Goal: Information Seeking & Learning: Learn about a topic

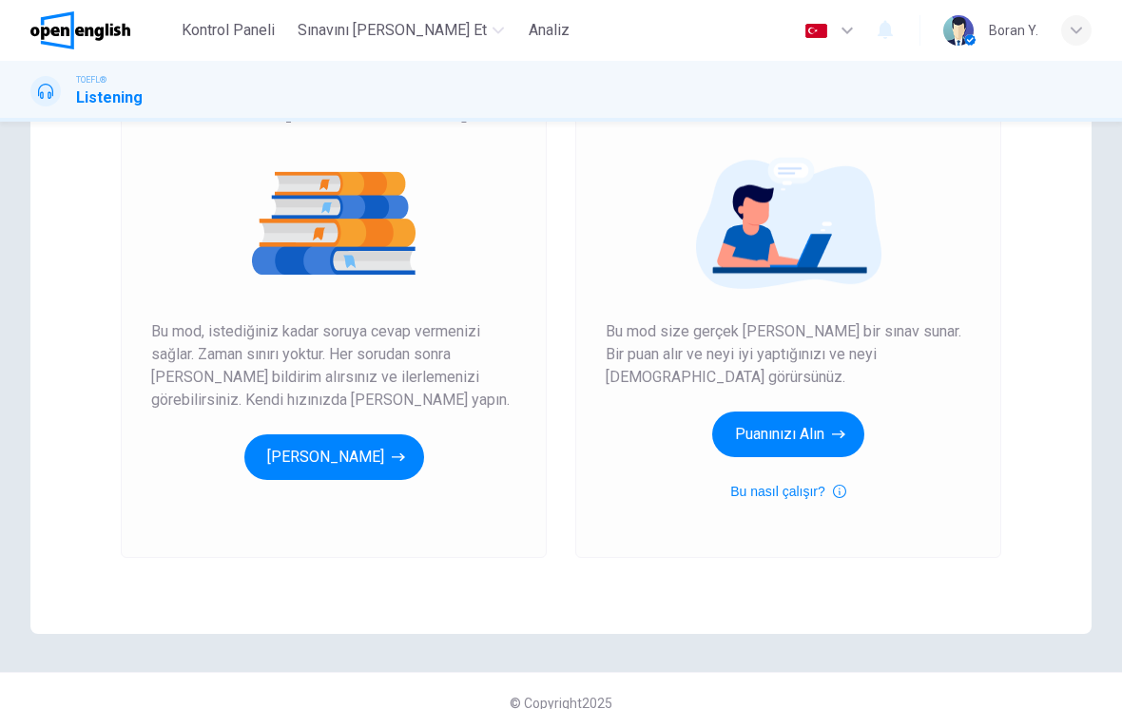
scroll to position [186, 0]
click at [325, 467] on button "Pratik Yap[PERSON_NAME]" at bounding box center [334, 457] width 180 height 46
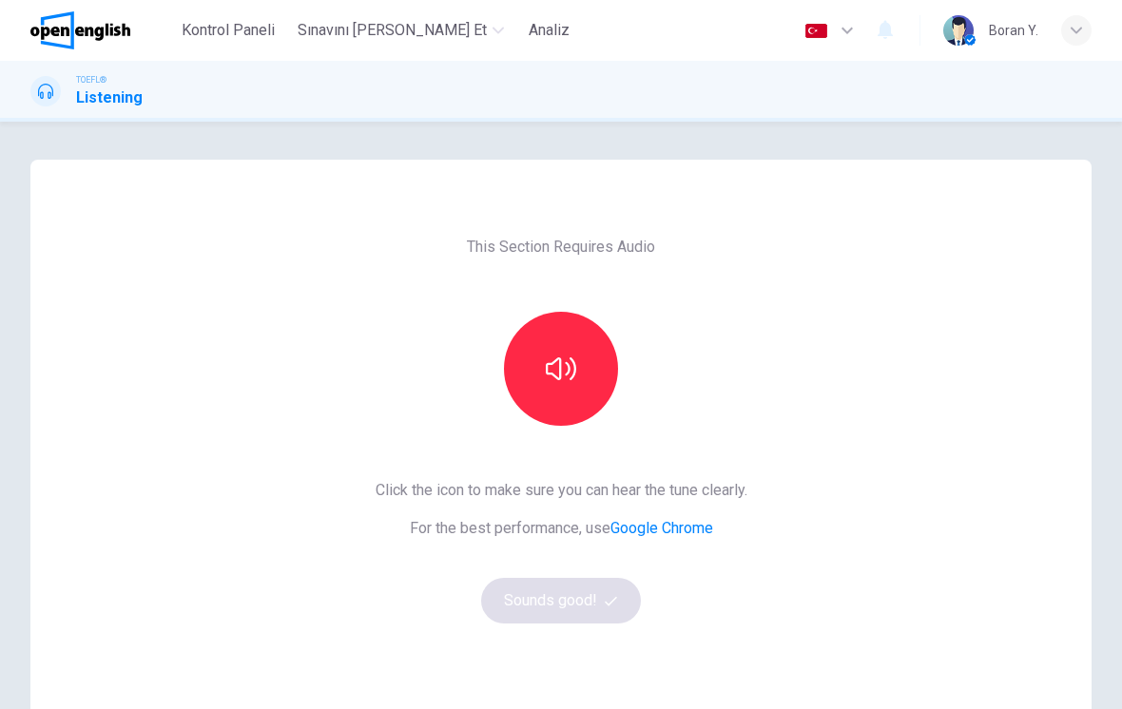
click at [559, 334] on button "button" at bounding box center [561, 369] width 114 height 114
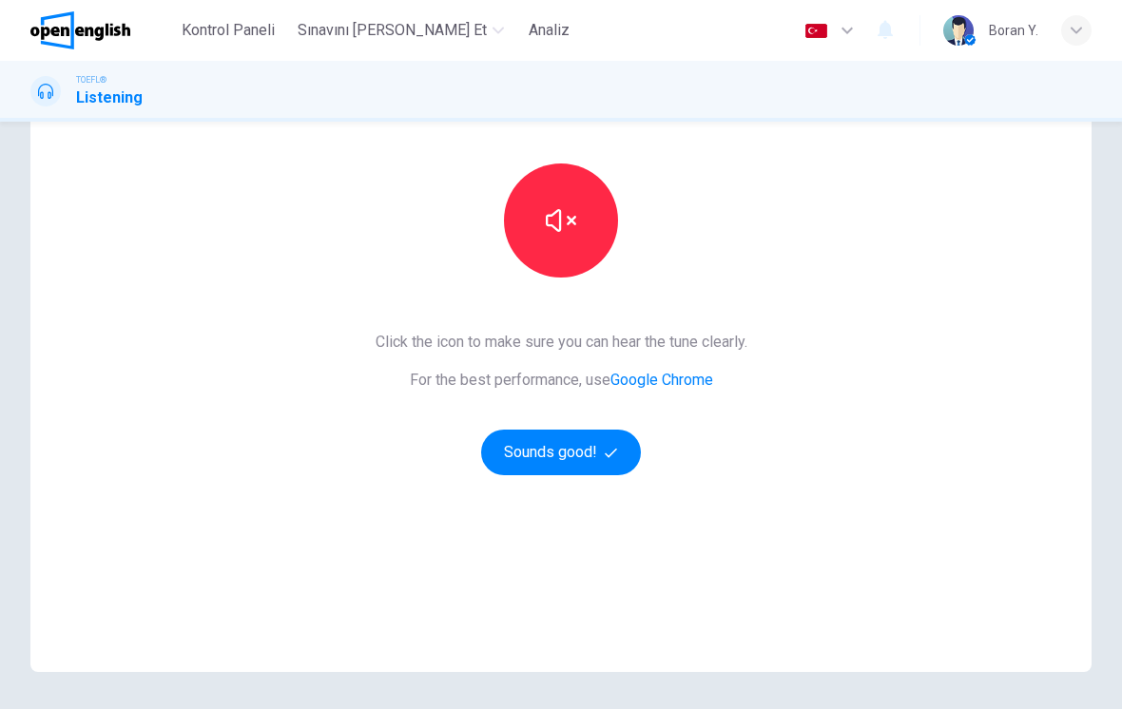
scroll to position [149, 0]
click at [579, 457] on button "Sounds good!" at bounding box center [561, 452] width 160 height 46
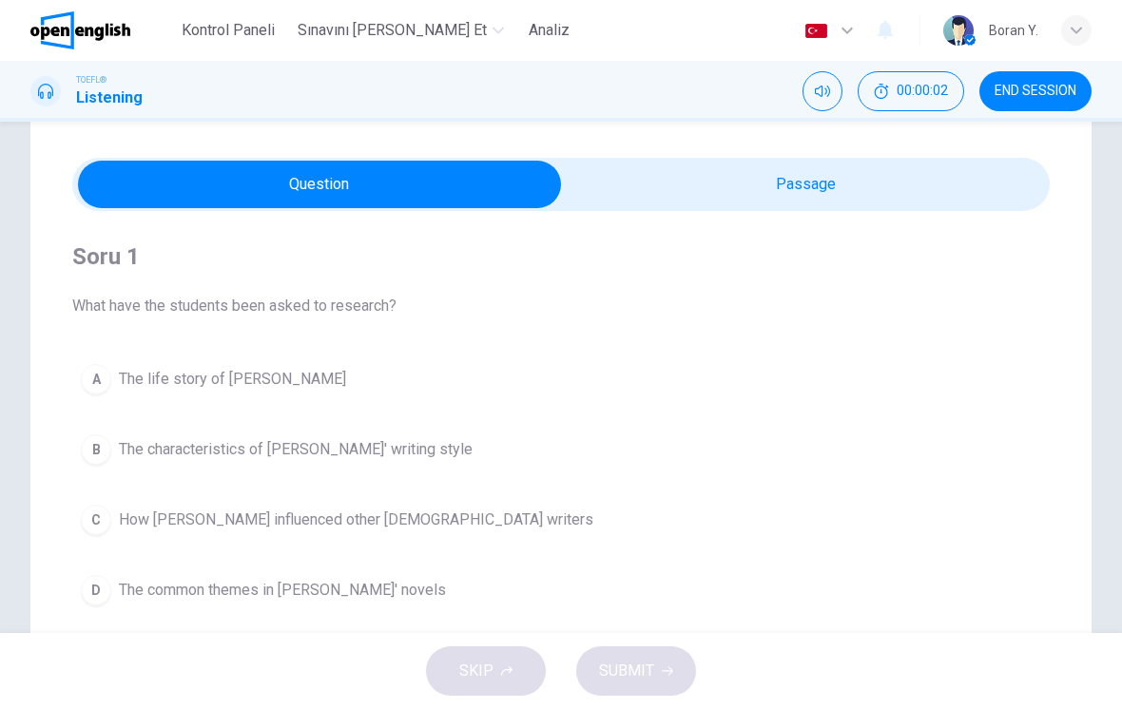
scroll to position [52, 0]
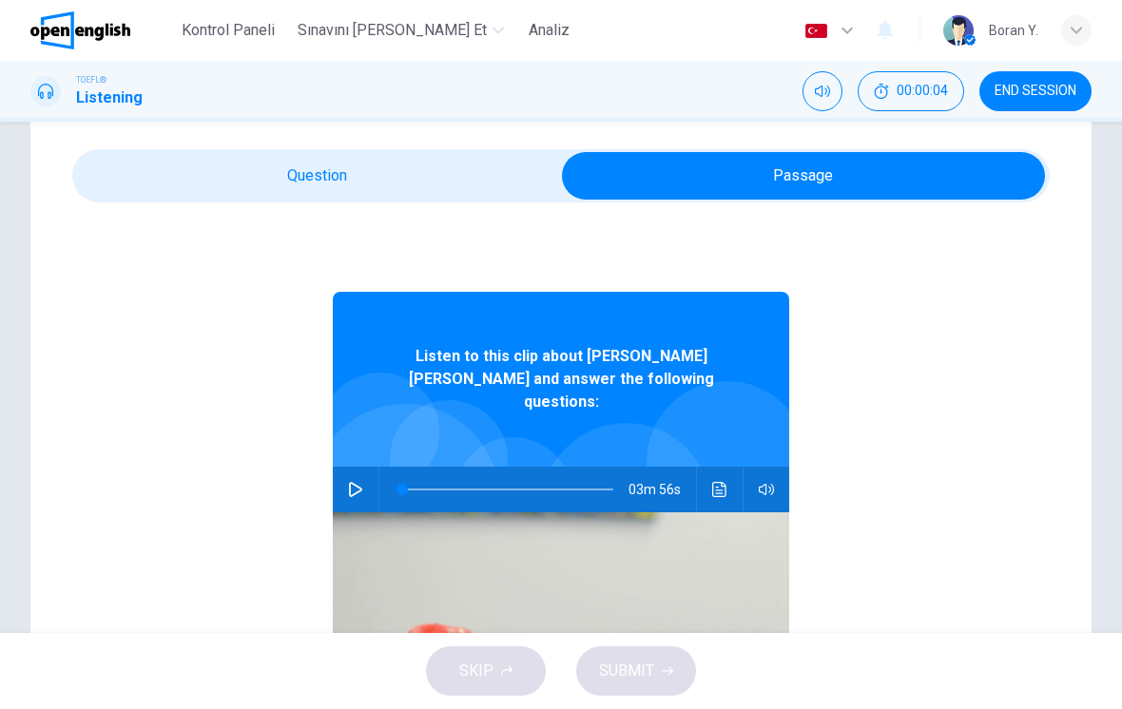
click at [381, 467] on div at bounding box center [503, 490] width 249 height 46
click at [363, 473] on button "button" at bounding box center [355, 490] width 30 height 46
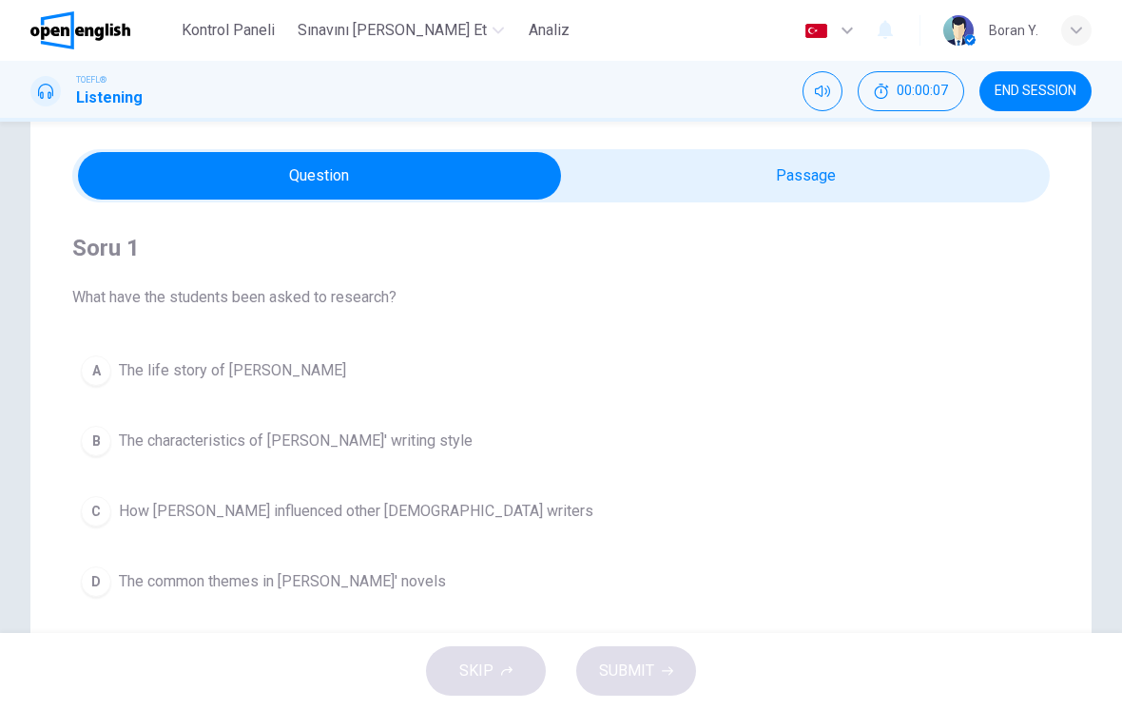
scroll to position [104, 0]
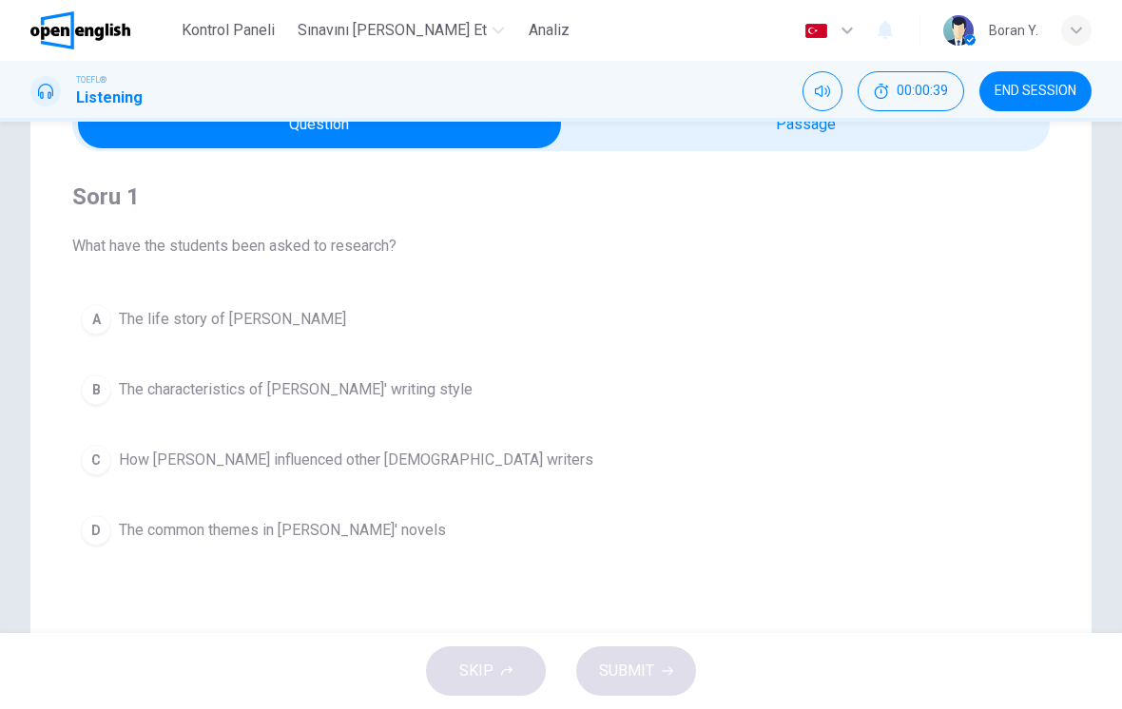
click at [303, 301] on button "A The life story of Charles Dickens" at bounding box center [560, 320] width 977 height 48
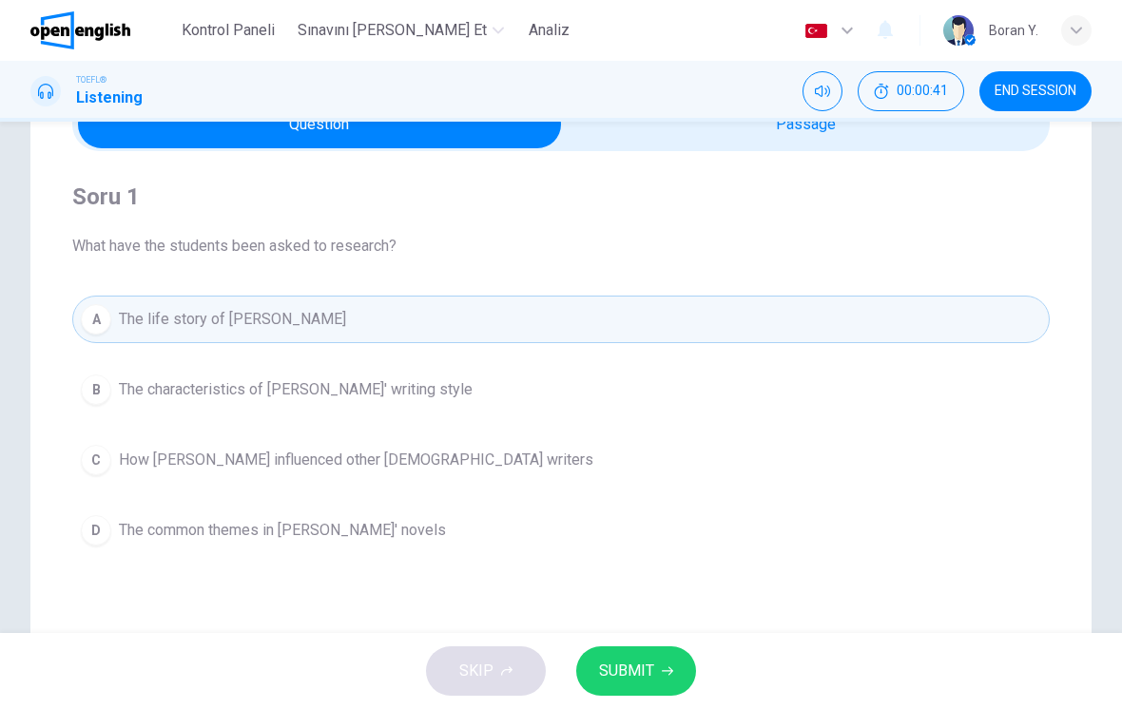
click at [645, 668] on span "SUBMIT" at bounding box center [626, 671] width 55 height 27
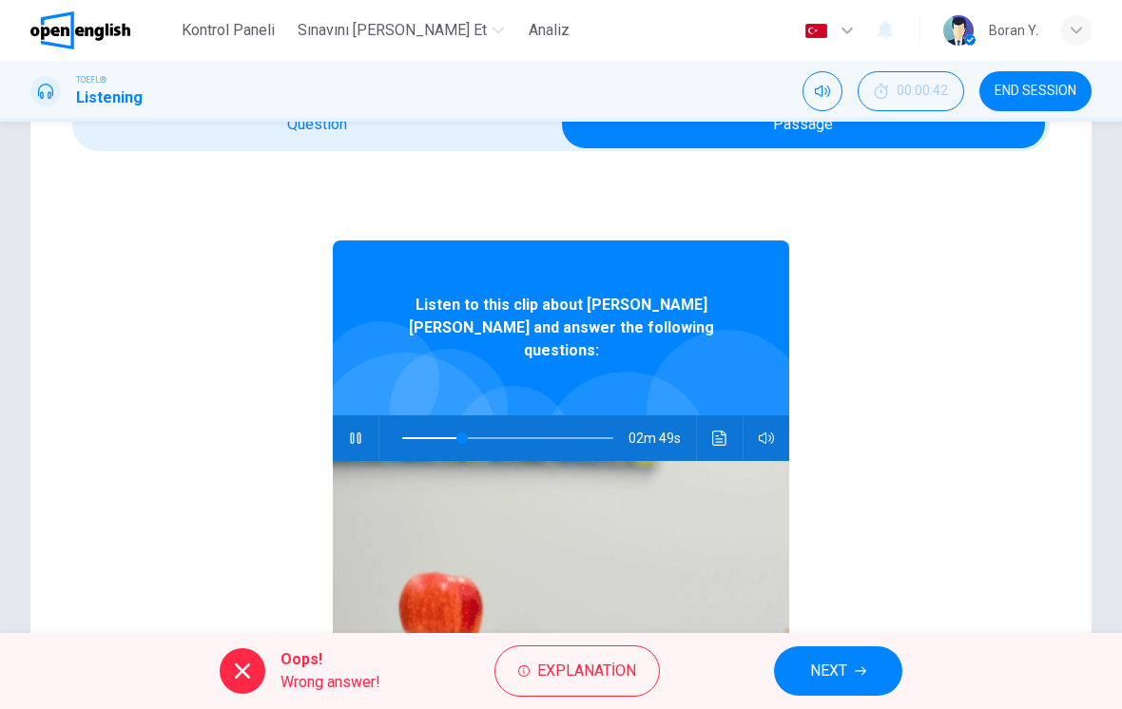
click at [354, 427] on button "button" at bounding box center [355, 438] width 30 height 46
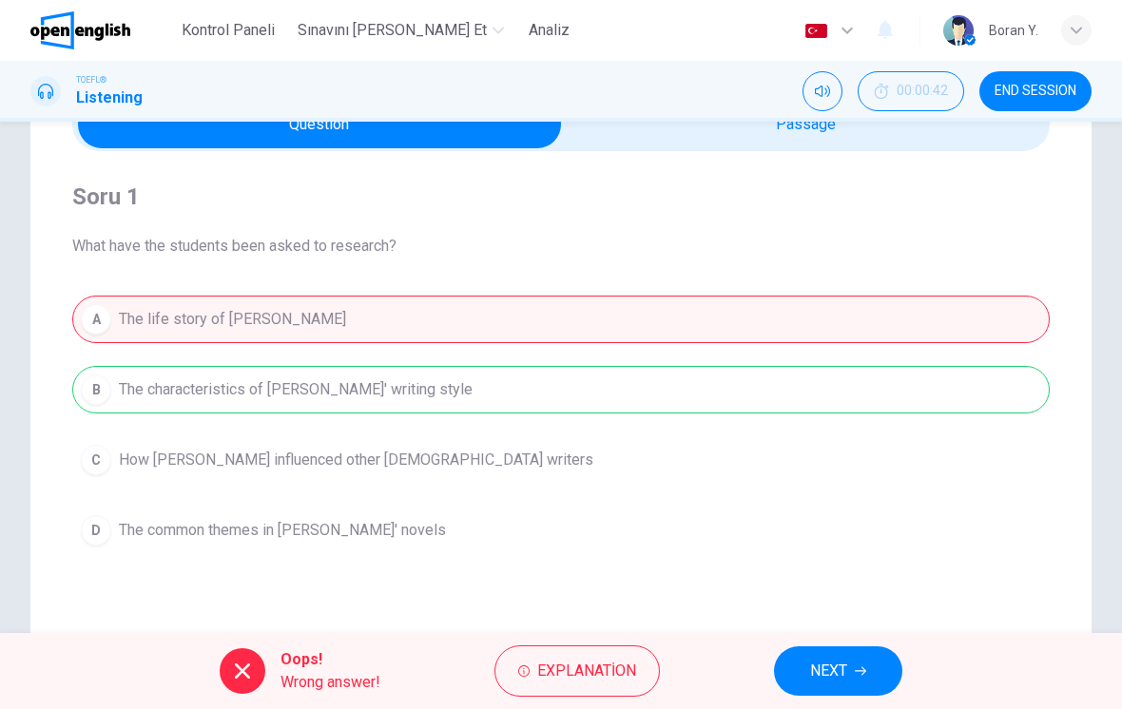
click at [599, 675] on span "Explanation" at bounding box center [586, 671] width 99 height 27
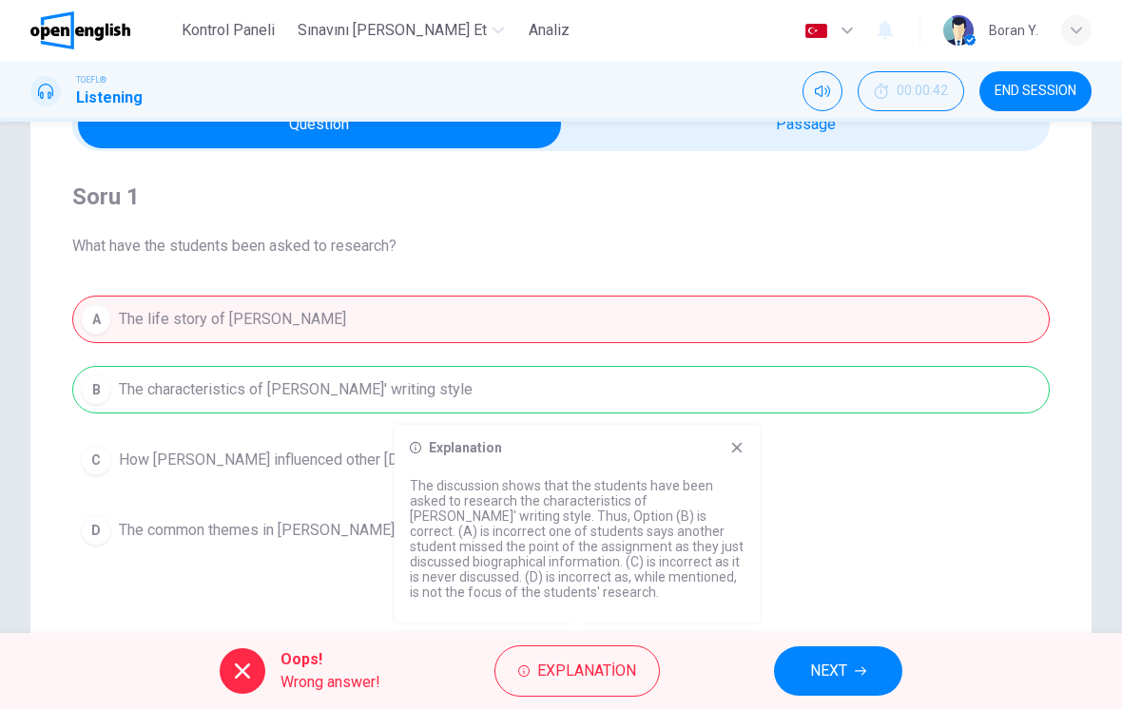
click at [828, 675] on span "NEXT" at bounding box center [828, 671] width 37 height 27
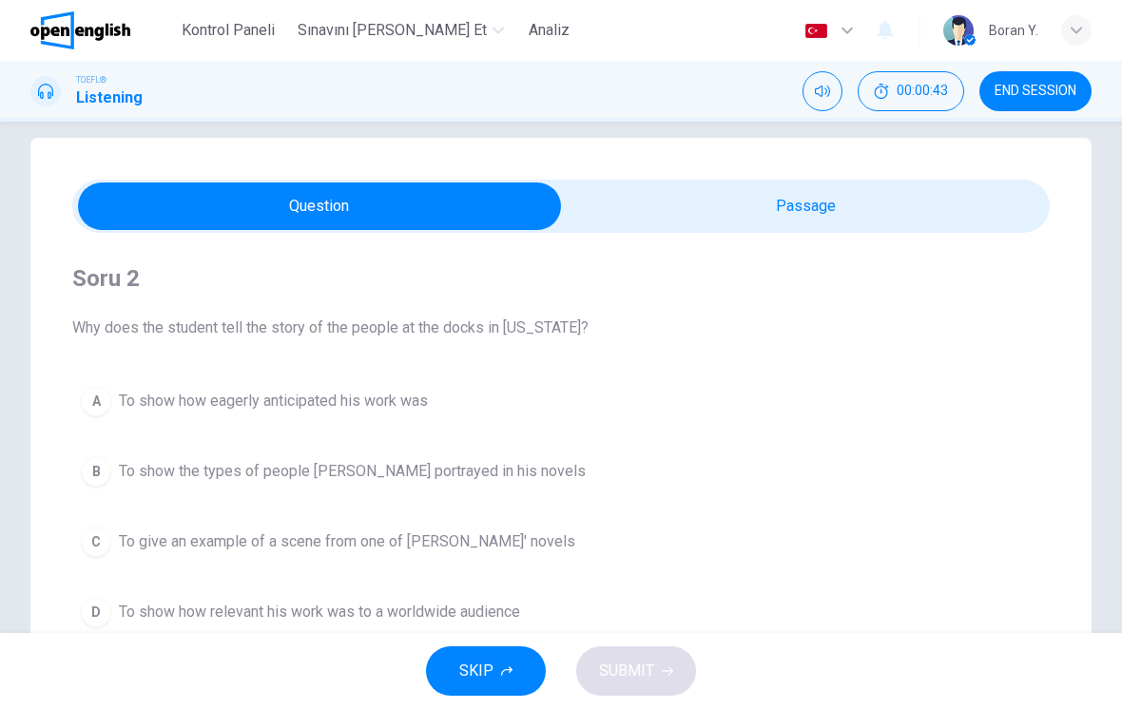
scroll to position [11, 0]
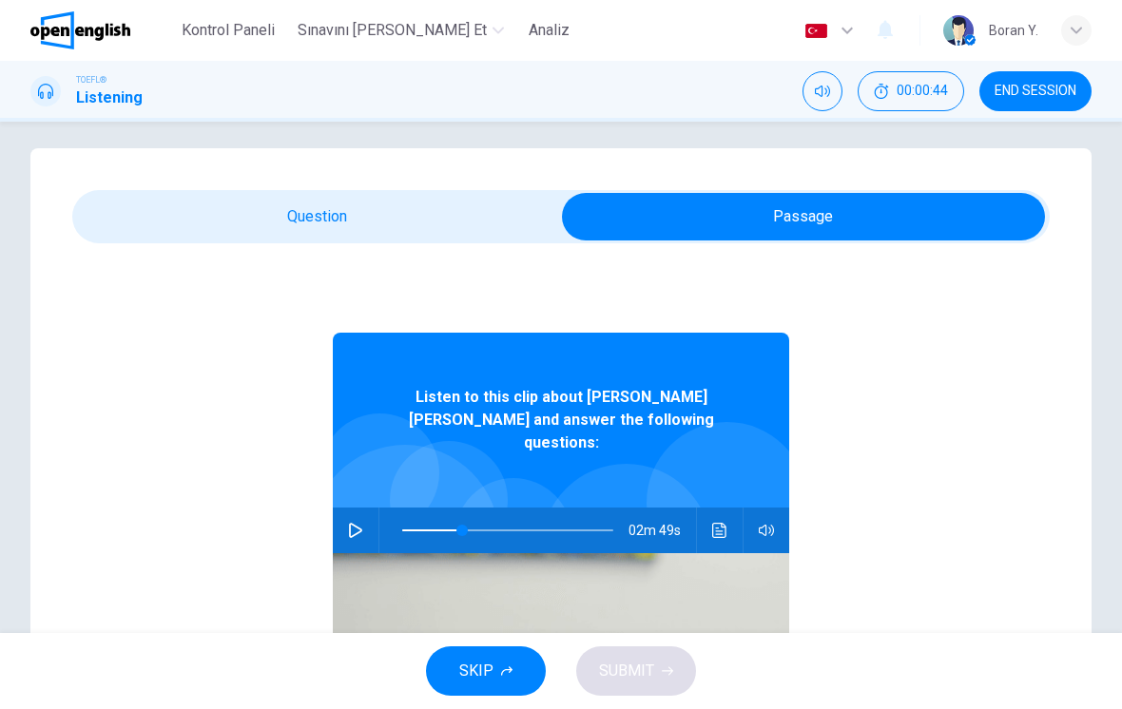
click at [347, 508] on button "button" at bounding box center [355, 531] width 30 height 46
type input "**"
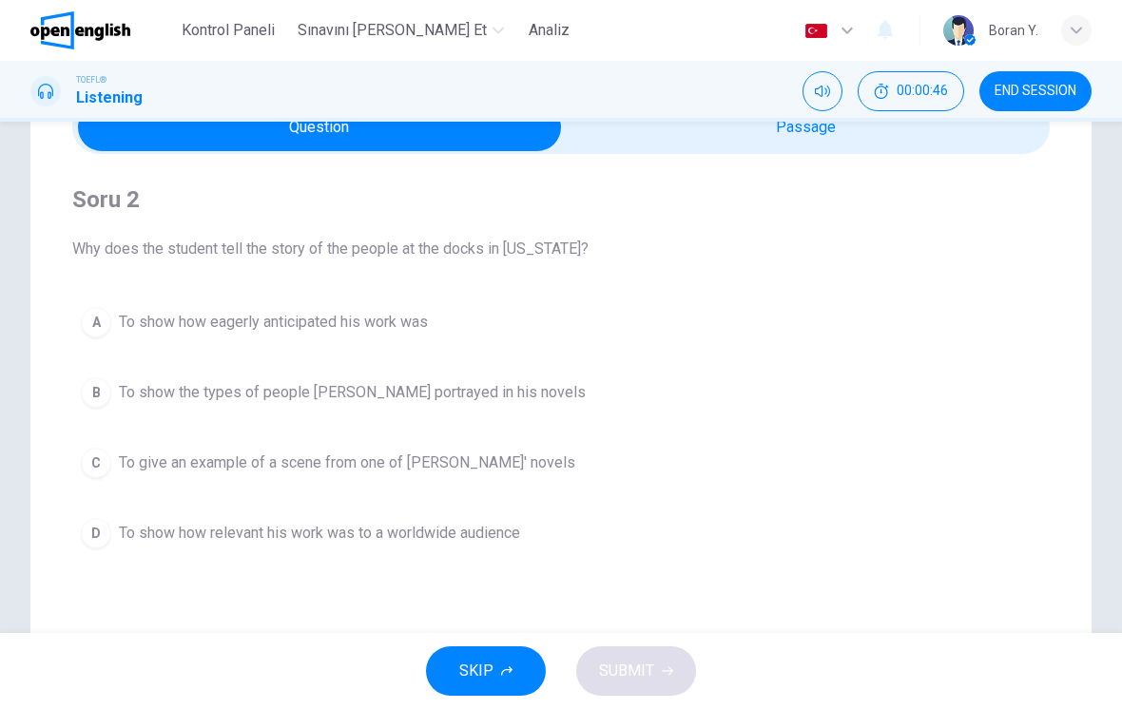
scroll to position [106, 0]
